Goal: Task Accomplishment & Management: Manage account settings

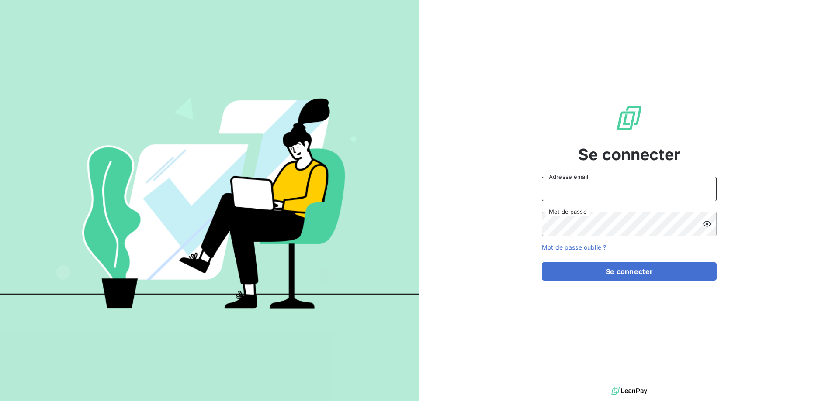
click at [657, 183] on input "Adresse email" at bounding box center [629, 189] width 175 height 24
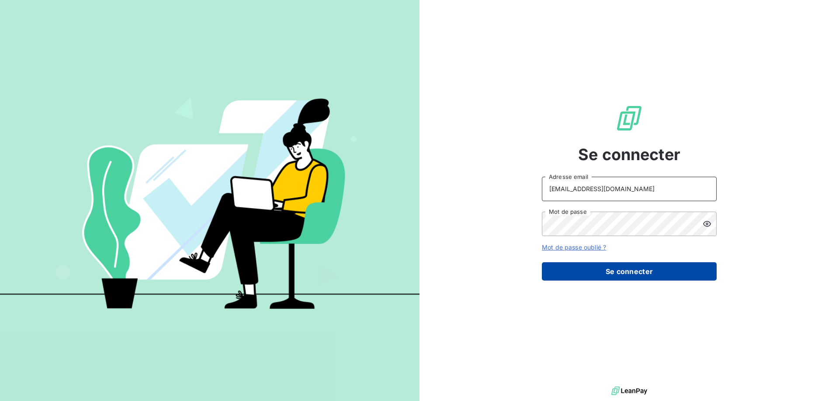
type input "[EMAIL_ADDRESS][DOMAIN_NAME]"
click at [599, 267] on button "Se connecter" at bounding box center [629, 272] width 175 height 18
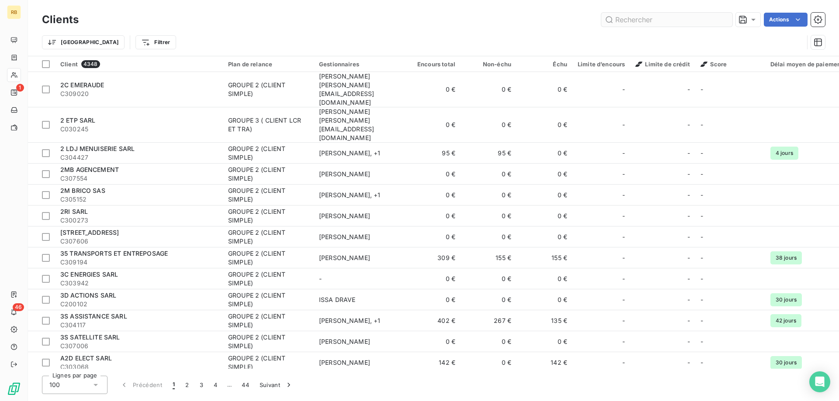
click at [634, 22] on input "text" at bounding box center [666, 20] width 131 height 14
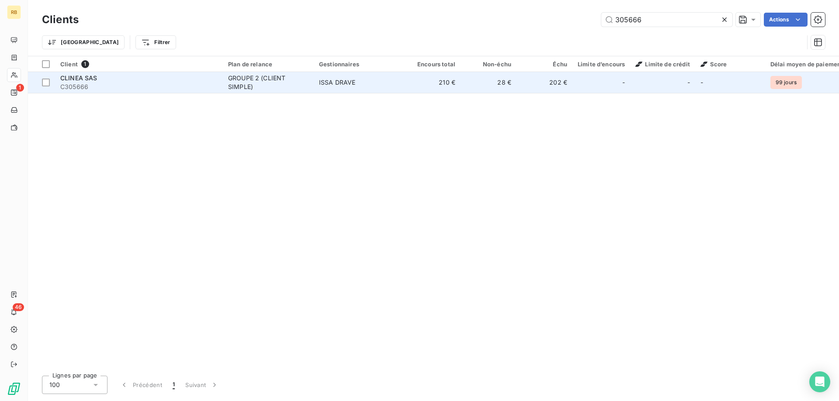
type input "305666"
click at [239, 82] on div "GROUPE 2 (CLIENT SIMPLE)" at bounding box center [268, 82] width 80 height 17
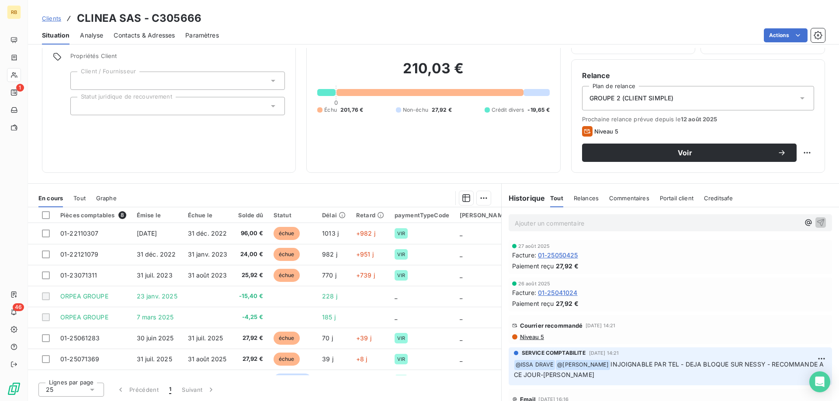
scroll to position [63, 0]
click at [520, 219] on p "Ajouter un commentaire ﻿" at bounding box center [657, 223] width 285 height 11
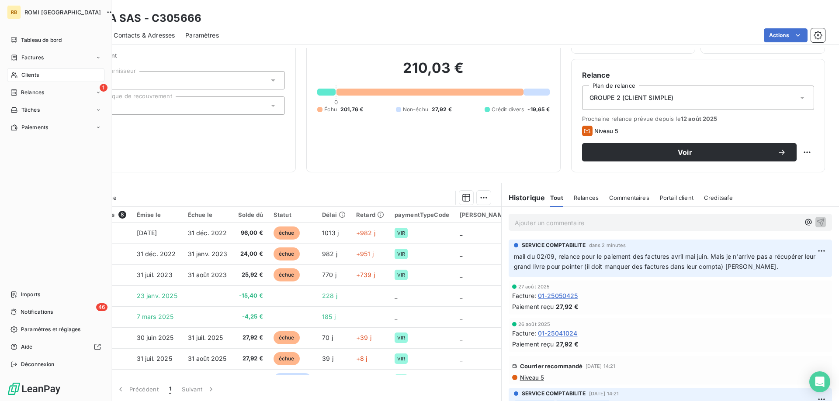
click at [26, 71] on div "Clients" at bounding box center [55, 75] width 97 height 14
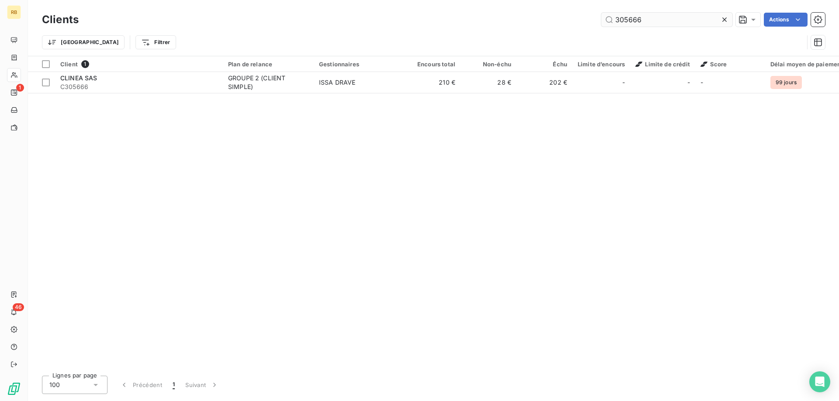
drag, startPoint x: 654, startPoint y: 18, endPoint x: 563, endPoint y: 15, distance: 90.9
click at [601, 15] on input "305666" at bounding box center [666, 20] width 131 height 14
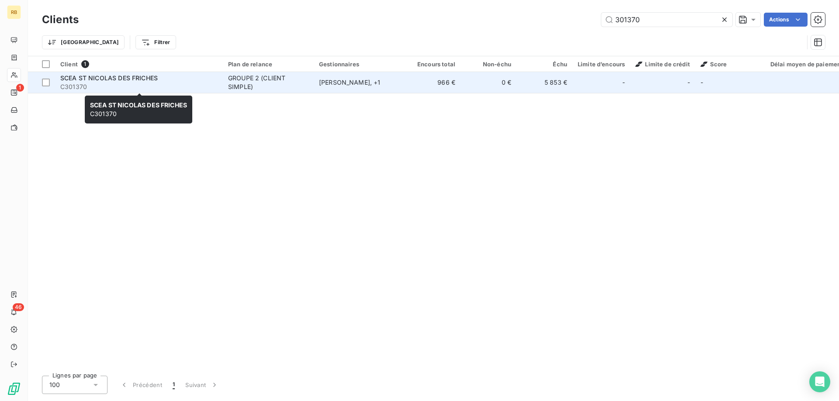
type input "301370"
click at [137, 83] on span "C301370" at bounding box center [138, 87] width 157 height 9
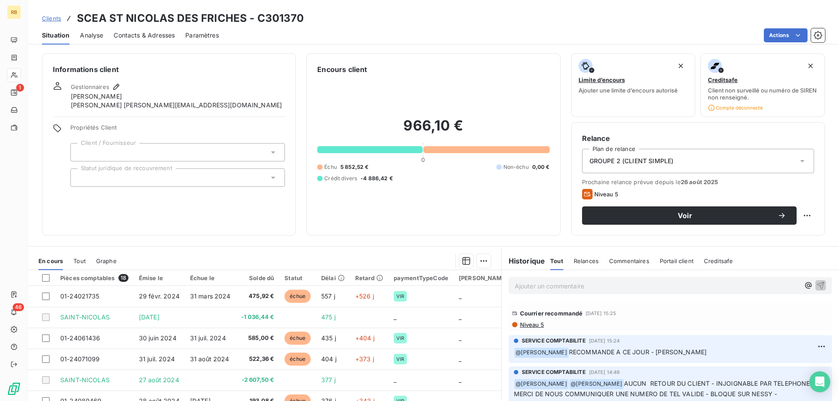
click at [540, 291] on p "Ajouter un commentaire ﻿" at bounding box center [657, 286] width 285 height 11
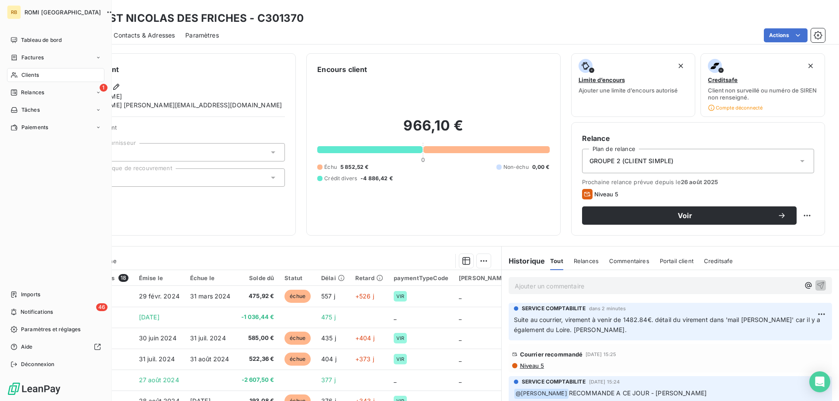
click at [28, 72] on span "Clients" at bounding box center [29, 75] width 17 height 8
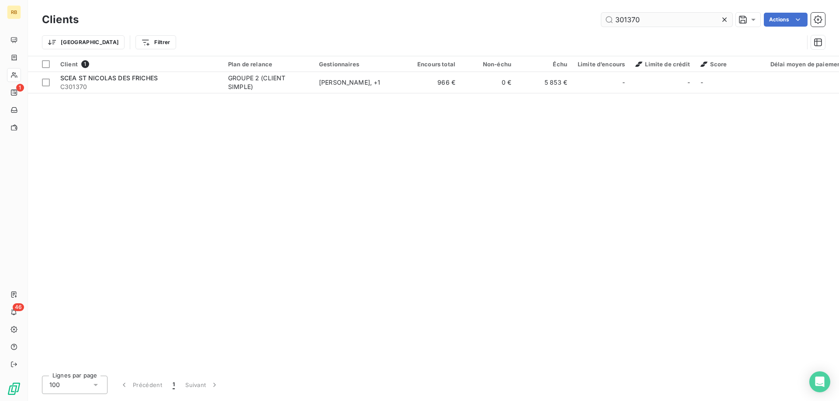
drag, startPoint x: 632, startPoint y: 19, endPoint x: 562, endPoint y: 19, distance: 70.3
click at [601, 19] on input "301370" at bounding box center [666, 20] width 131 height 14
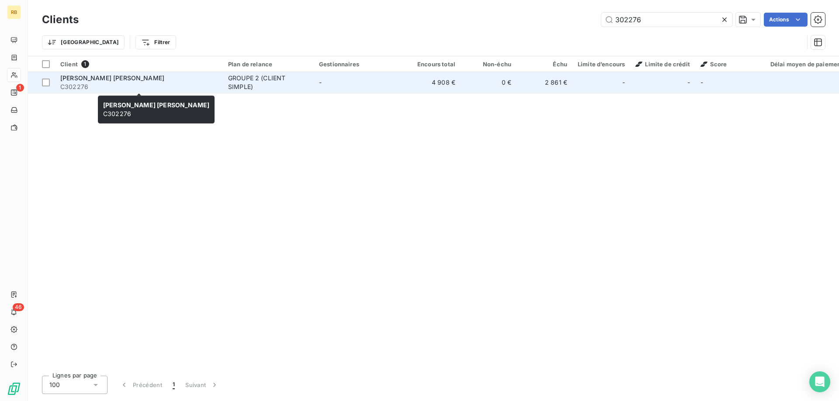
type input "302276"
click at [125, 80] on span "[PERSON_NAME] [PERSON_NAME]" at bounding box center [112, 77] width 104 height 7
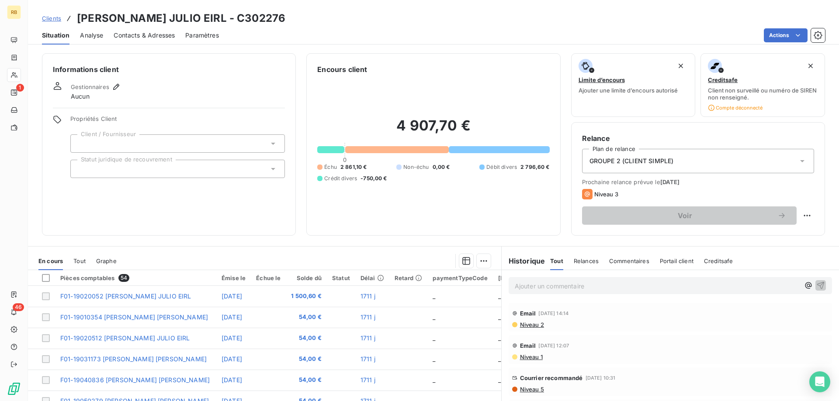
click at [125, 35] on span "Contacts & Adresses" at bounding box center [144, 35] width 61 height 9
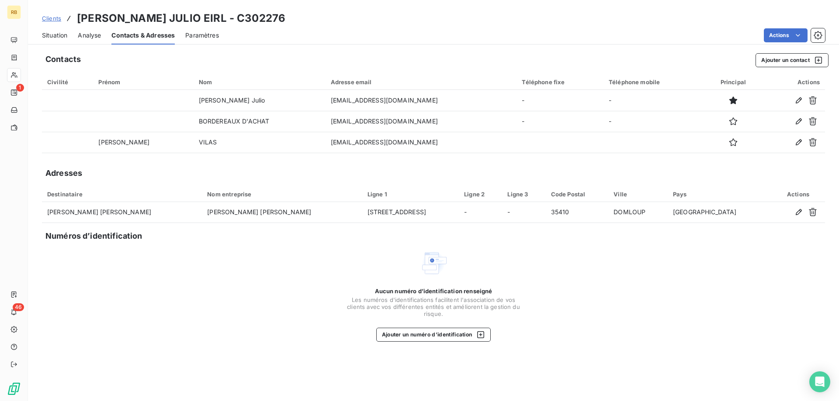
click at [53, 38] on span "Situation" at bounding box center [54, 35] width 25 height 9
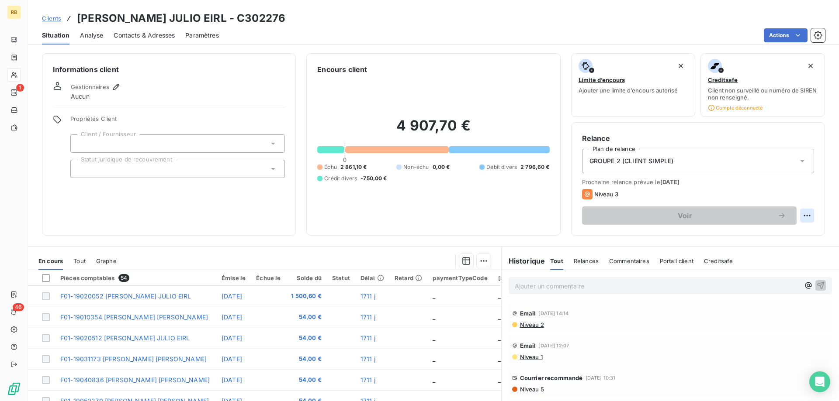
click at [804, 215] on html "RB 1 46 Clients [PERSON_NAME] JULIO EIRL - C302276 Situation Analyse Contacts &…" at bounding box center [419, 200] width 839 height 401
click at [778, 235] on div "Replanifier cette action" at bounding box center [771, 235] width 78 height 14
select select "8"
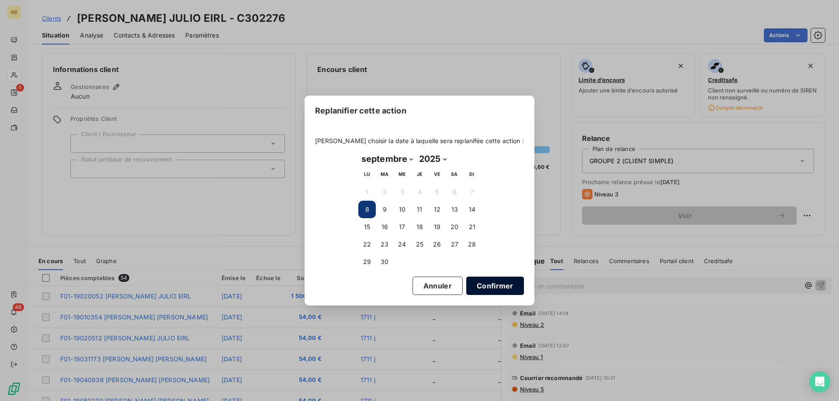
click at [487, 287] on button "Confirmer" at bounding box center [495, 286] width 58 height 18
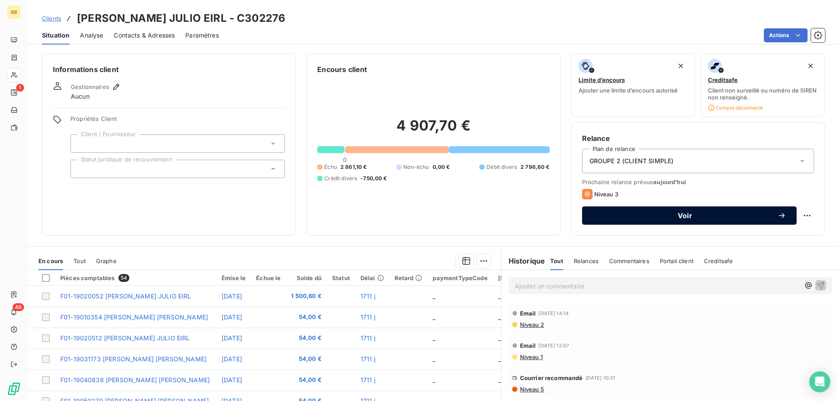
click at [725, 212] on span "Voir" at bounding box center [684, 215] width 185 height 7
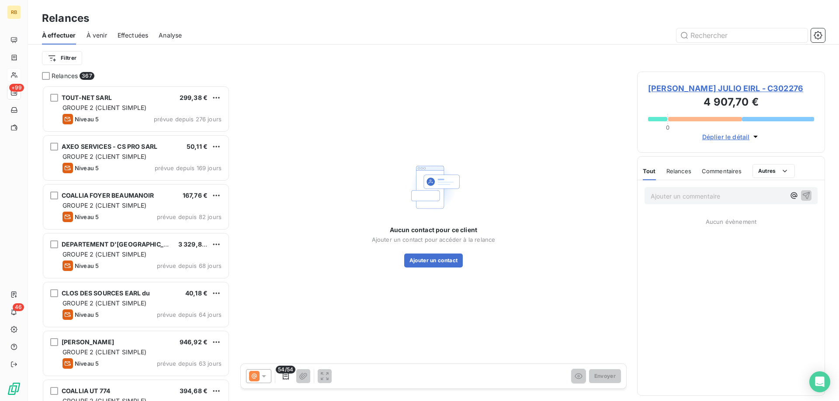
scroll to position [316, 188]
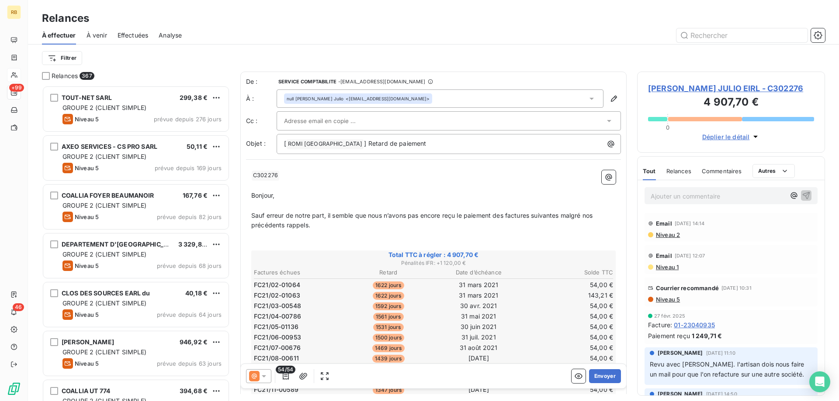
drag, startPoint x: 318, startPoint y: 225, endPoint x: 250, endPoint y: 217, distance: 67.7
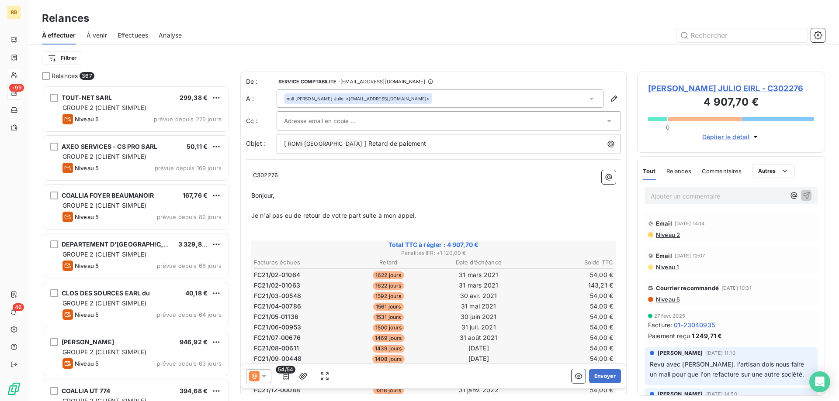
click at [422, 217] on p "Je n'ai pas eu de retour de votre part suite à mon appel." at bounding box center [433, 216] width 364 height 10
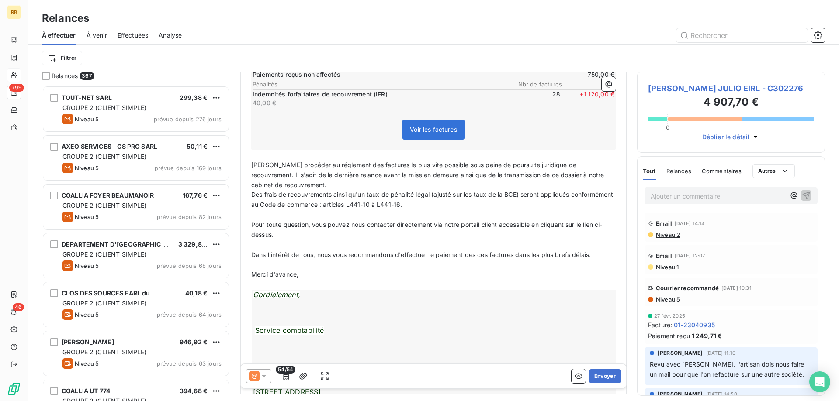
scroll to position [580, 0]
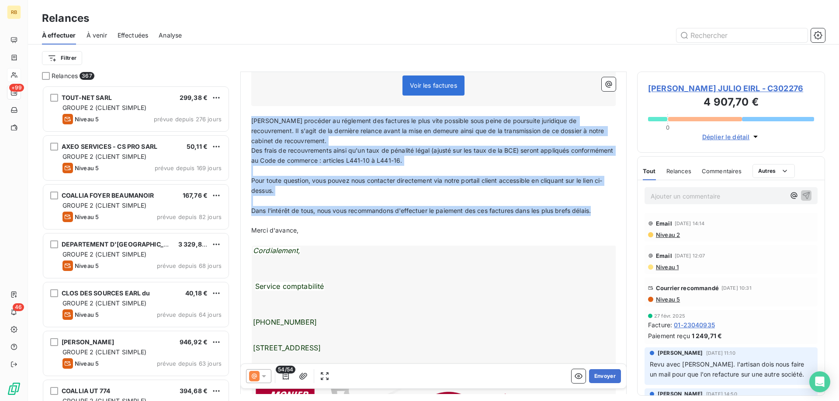
drag, startPoint x: 613, startPoint y: 212, endPoint x: 250, endPoint y: 125, distance: 373.8
click at [250, 125] on div "﻿ C302276 ﻿ ﻿ ﻿ Bonjour, ﻿ Je n'ai pas eu de retour de votre part suite à mon a…" at bounding box center [433, 56] width 375 height 941
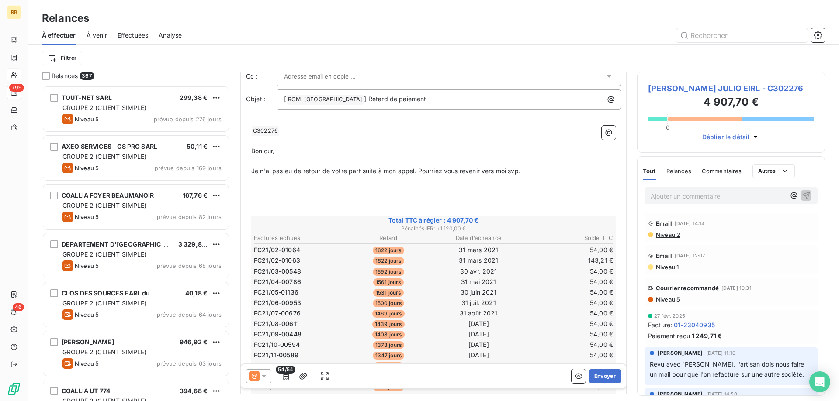
scroll to position [0, 0]
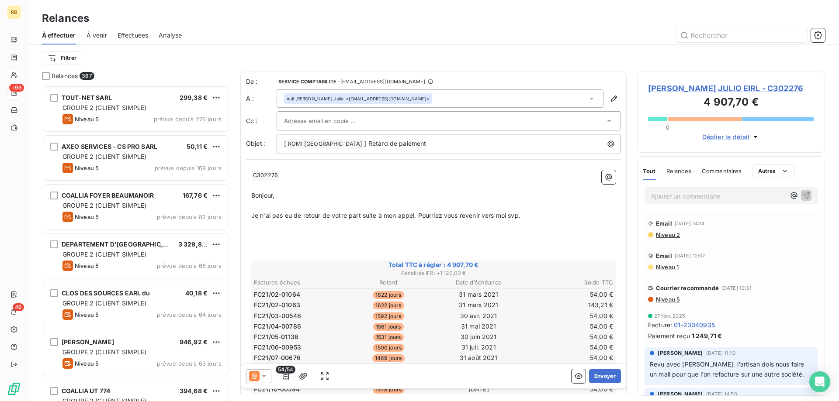
click at [544, 215] on p "Je n'ai pas eu de retour de votre part suite à mon appel. Pourriez vous revenir…" at bounding box center [433, 216] width 364 height 10
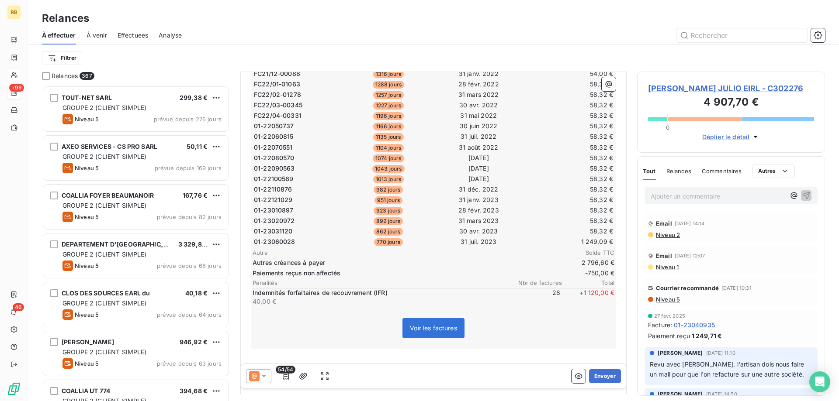
scroll to position [693, 0]
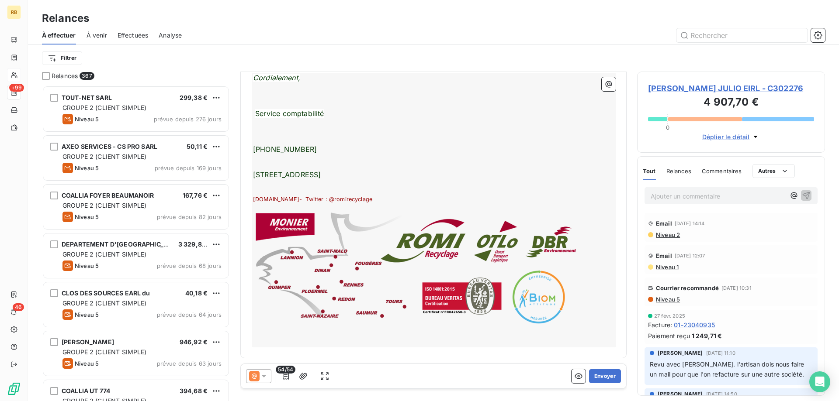
click at [315, 140] on div "Cordialement, Service comptabilité [PHONE_NUMBER] [STREET_ADDRESS] [DOMAIN_NAME…" at bounding box center [434, 210] width 364 height 275
click at [318, 139] on div "Cordialement, Service comptabilité [PHONE_NUMBER] [STREET_ADDRESS] [DOMAIN_NAME…" at bounding box center [434, 210] width 364 height 275
click at [313, 139] on div "Cordialement, Service comptabilité [PHONE_NUMBER] [STREET_ADDRESS] [DOMAIN_NAME…" at bounding box center [434, 210] width 364 height 275
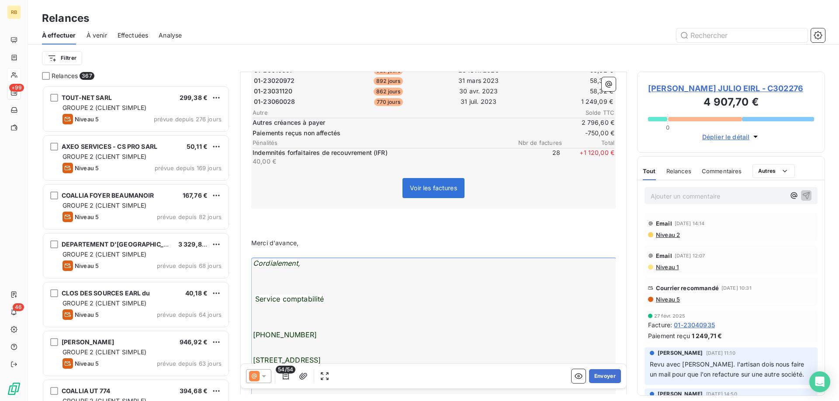
scroll to position [471, 0]
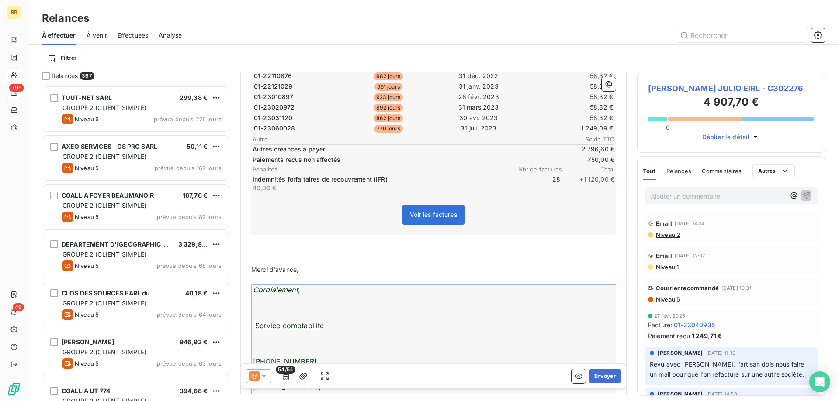
click at [273, 275] on p "Merci d'avance," at bounding box center [433, 270] width 364 height 10
click at [258, 248] on p "﻿" at bounding box center [433, 251] width 364 height 10
drag, startPoint x: 602, startPoint y: 371, endPoint x: 268, endPoint y: 382, distance: 334.4
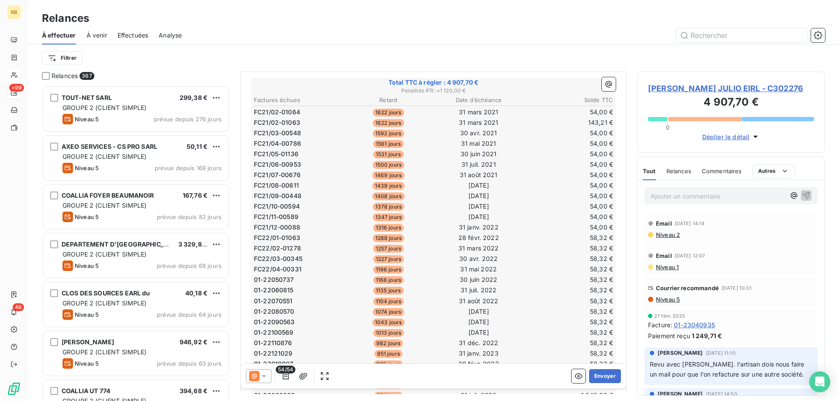
scroll to position [0, 0]
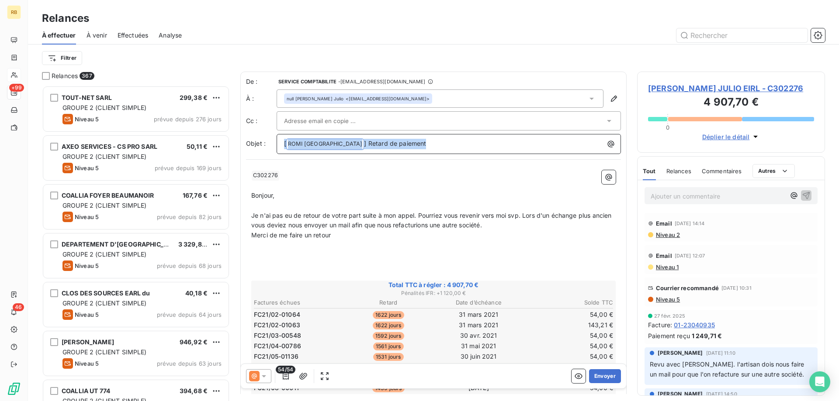
drag, startPoint x: 404, startPoint y: 145, endPoint x: 232, endPoint y: 133, distance: 172.1
click at [240, 133] on div "De : SERVICE COMPTABILITE - [EMAIL_ADDRESS][DOMAIN_NAME] À : null [PERSON_NAME]…" at bounding box center [433, 233] width 386 height 323
click at [609, 373] on button "Envoyer" at bounding box center [605, 377] width 32 height 14
